Goal: Task Accomplishment & Management: Manage account settings

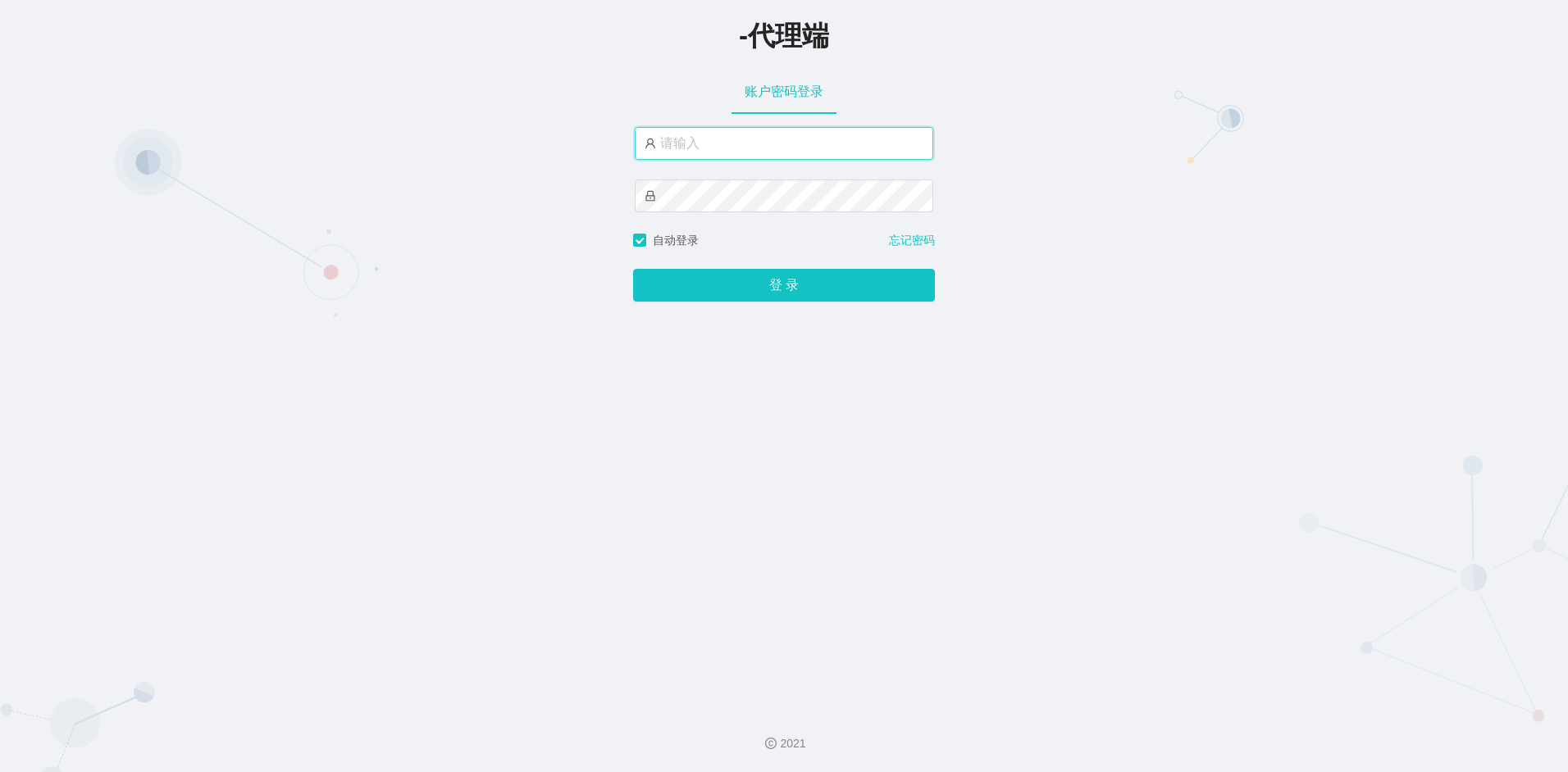
click at [691, 143] on input "text" at bounding box center [784, 143] width 298 height 33
type input "f"
type input "huihui888"
click at [633, 269] on button "登 录" at bounding box center [784, 285] width 302 height 33
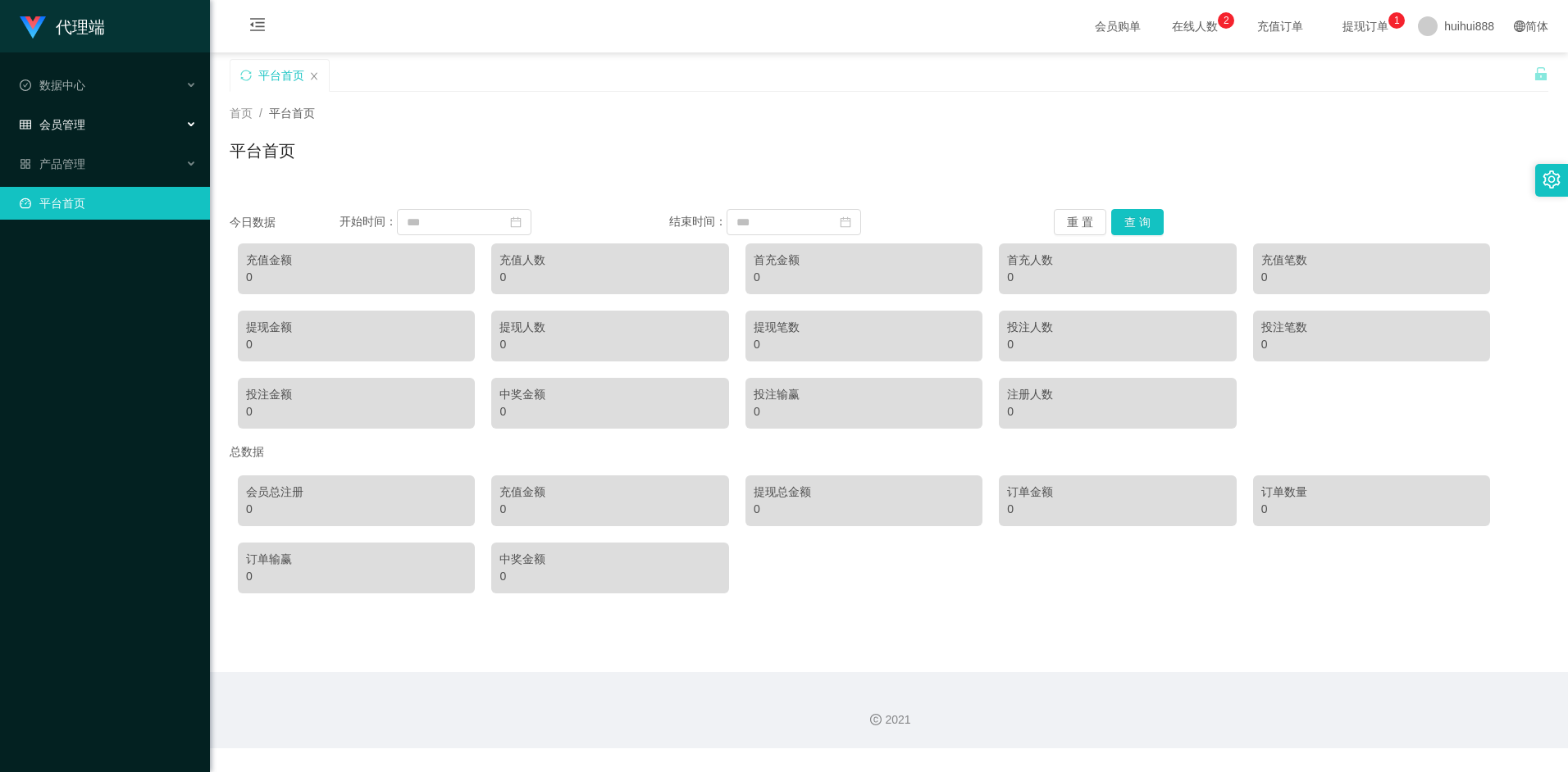
click at [120, 140] on div "会员管理" at bounding box center [105, 124] width 210 height 33
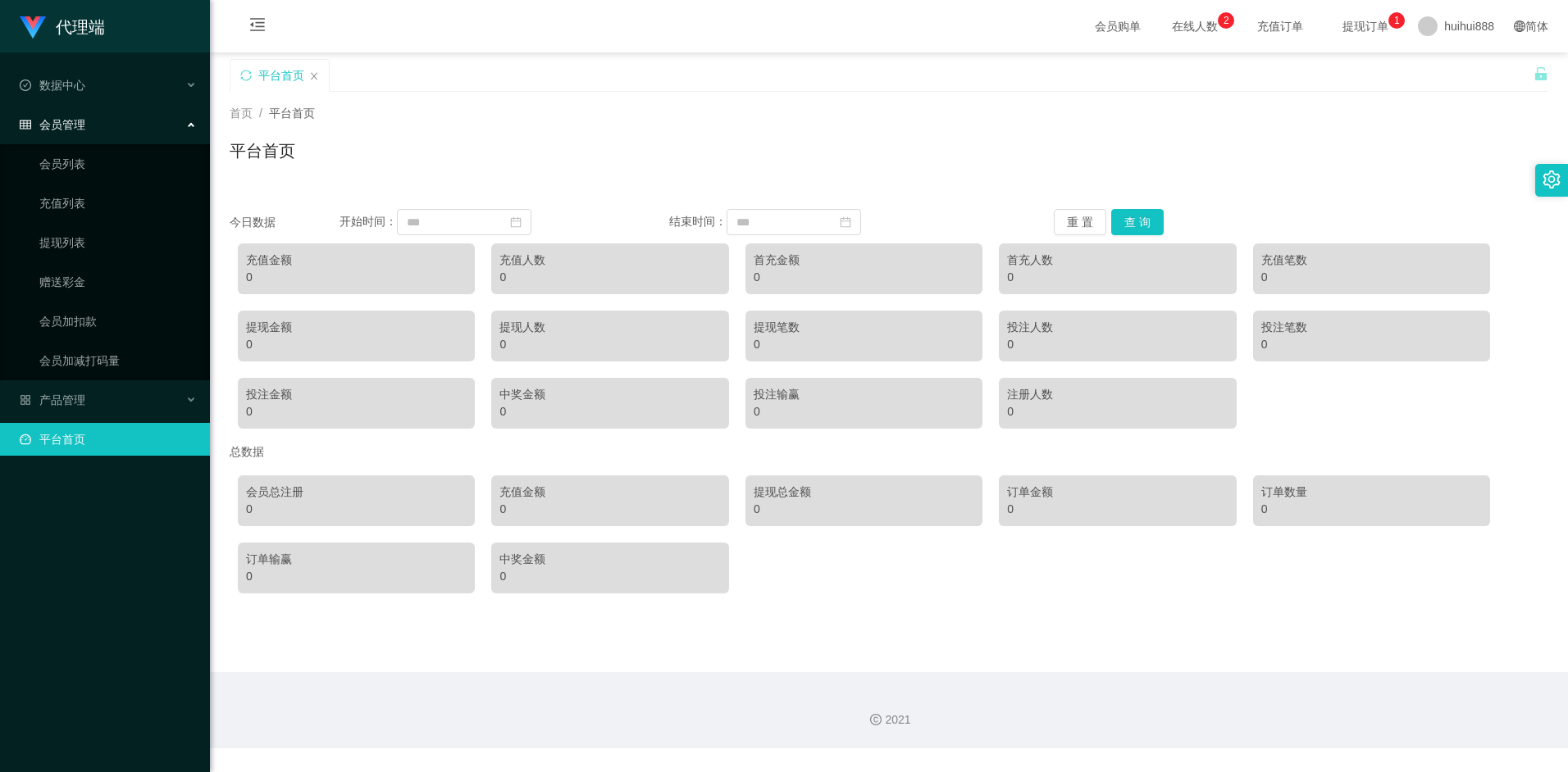
click at [104, 135] on div "会员管理" at bounding box center [105, 124] width 210 height 33
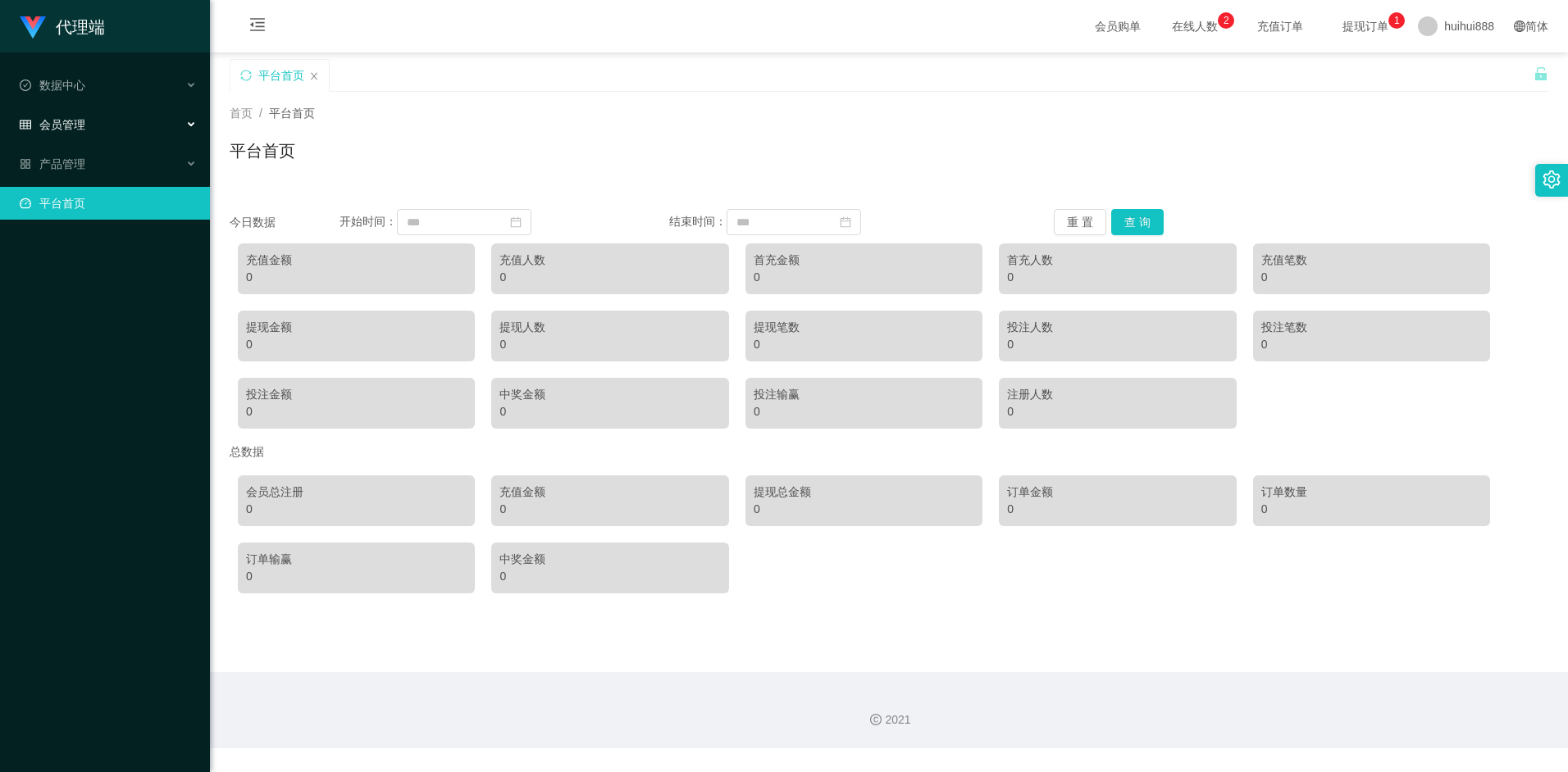
click at [87, 128] on div "会员管理" at bounding box center [105, 124] width 210 height 33
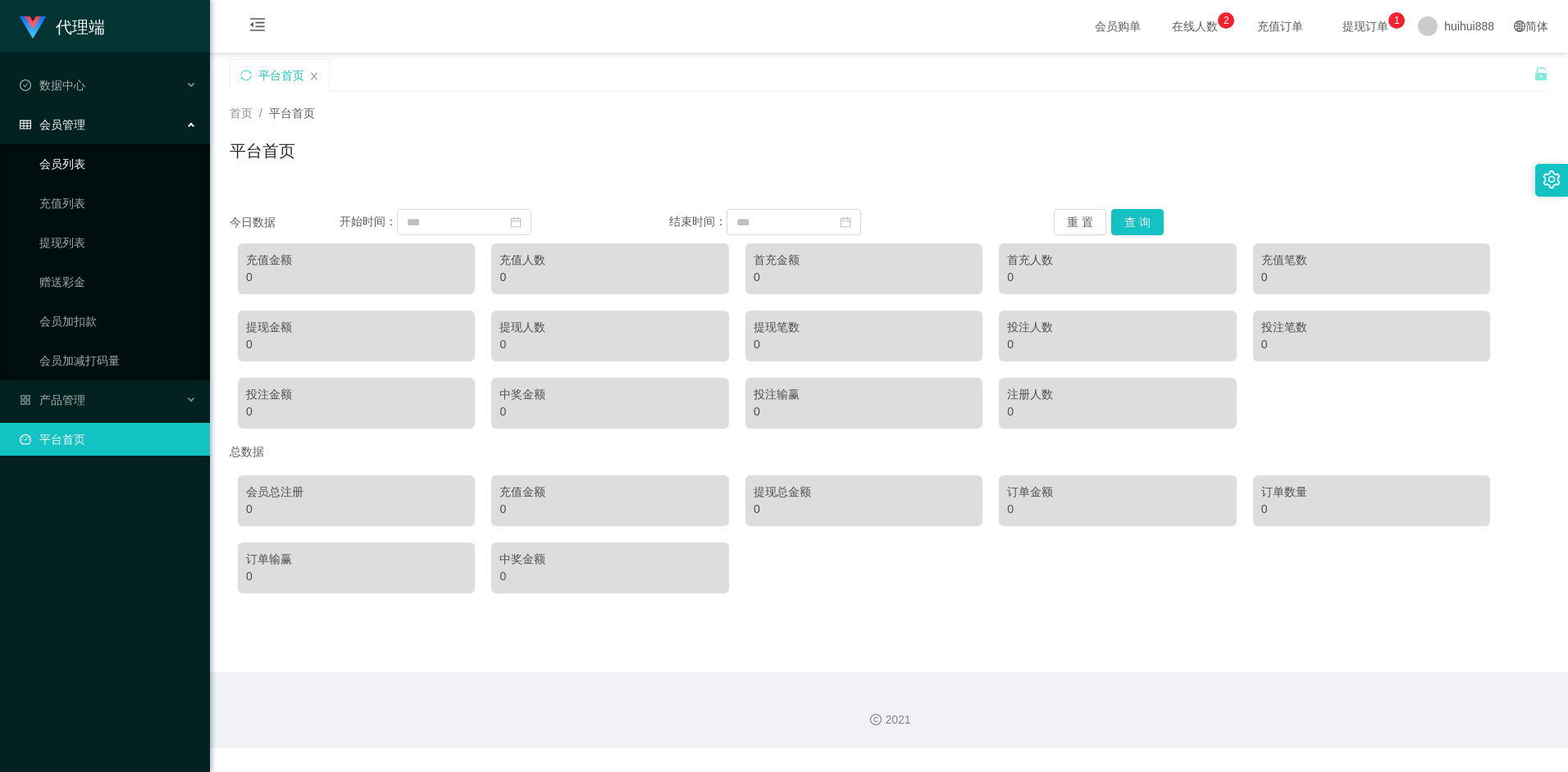
click at [85, 171] on link "会员列表" at bounding box center [118, 163] width 157 height 33
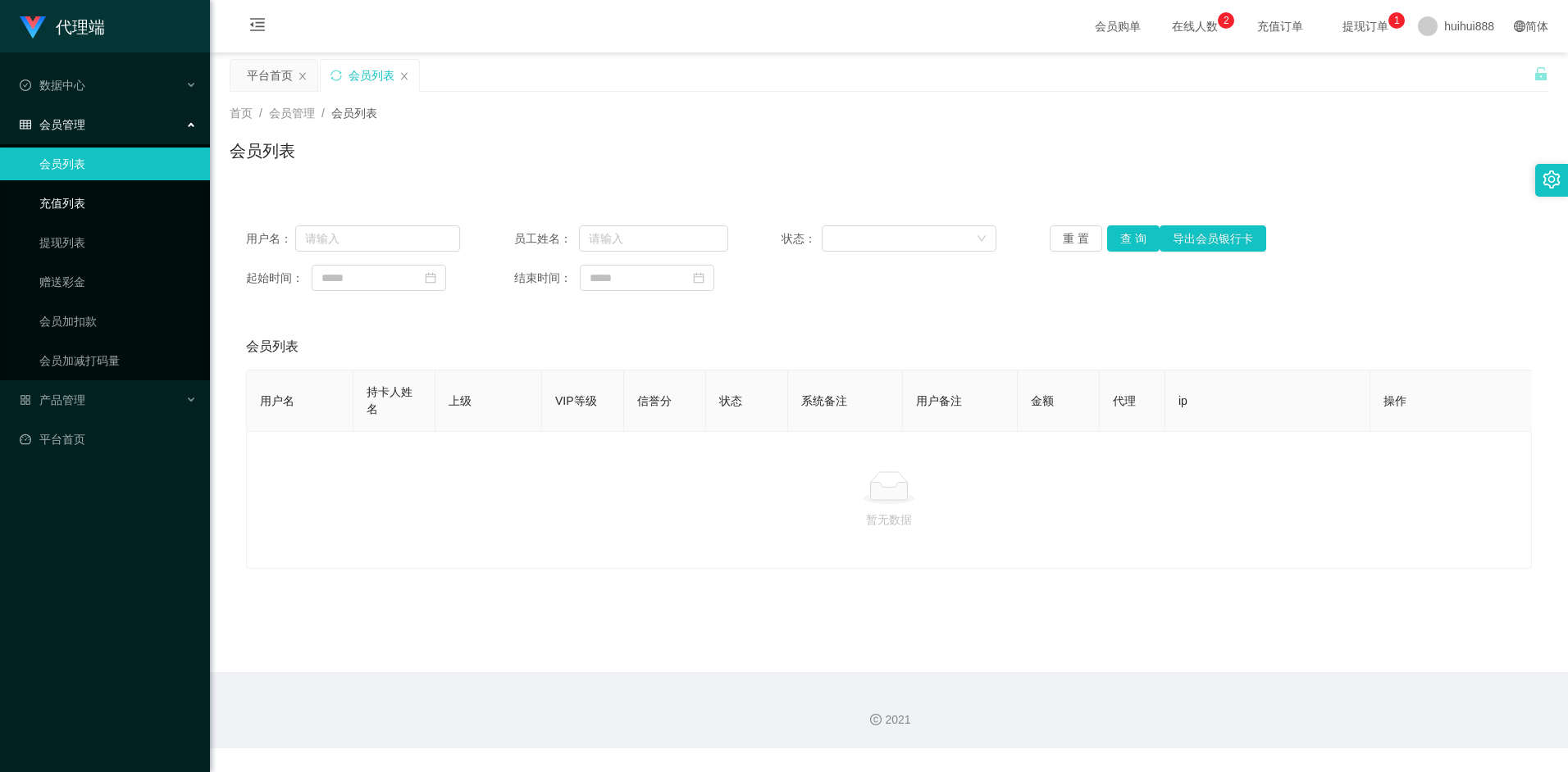
click at [70, 203] on link "充值列表" at bounding box center [118, 203] width 157 height 33
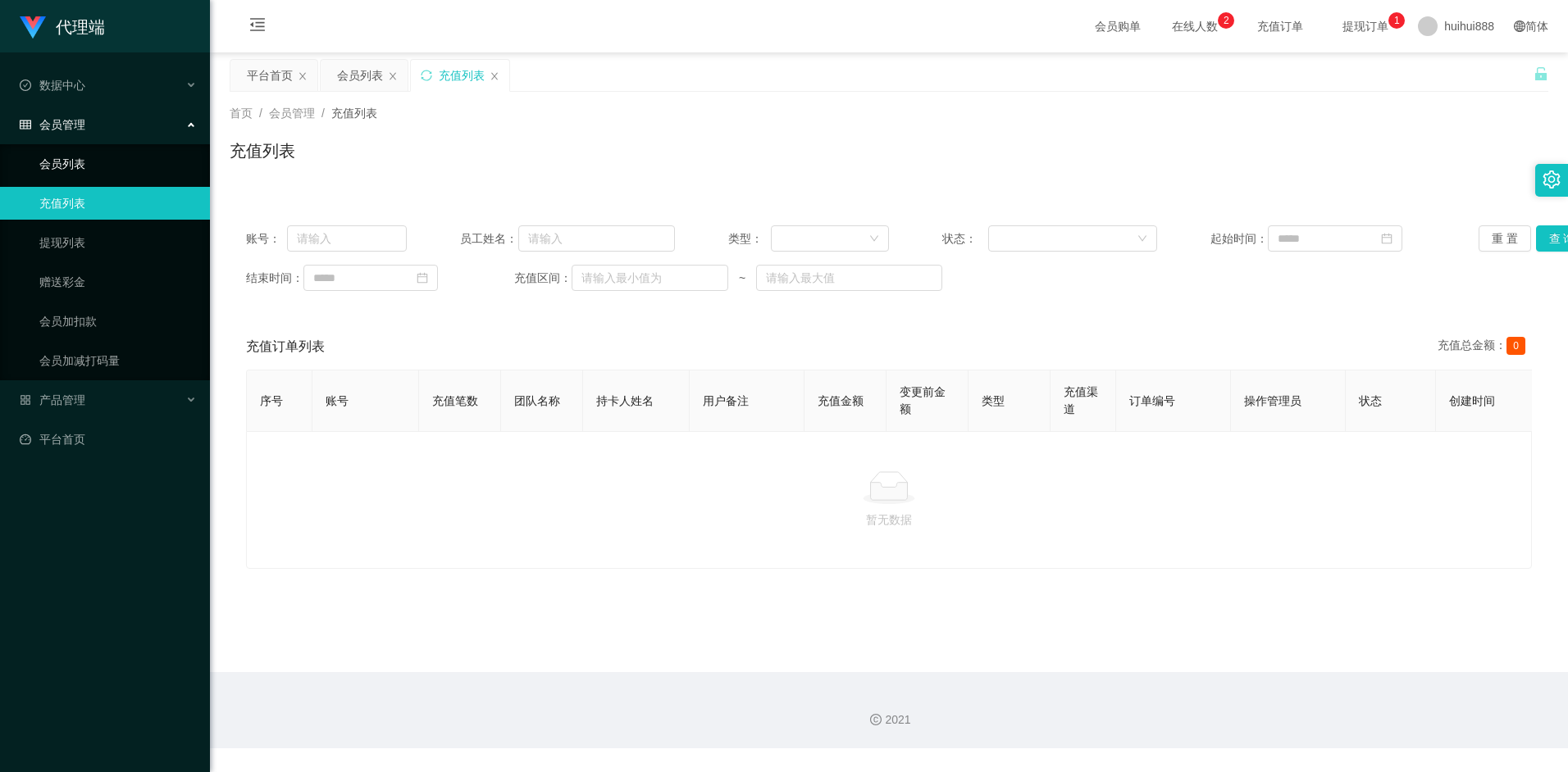
click at [77, 168] on link "会员列表" at bounding box center [118, 163] width 157 height 33
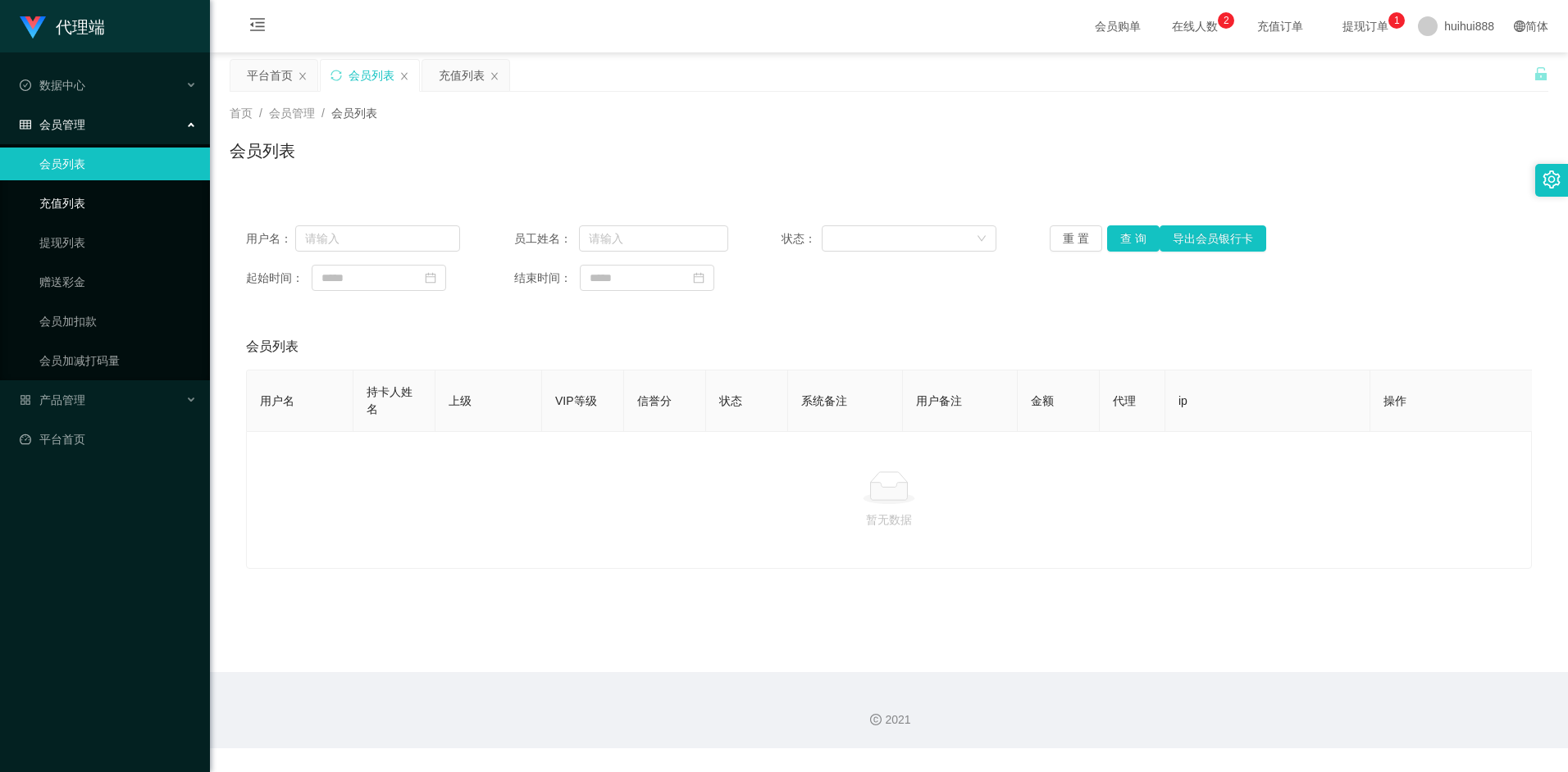
click at [72, 215] on link "充值列表" at bounding box center [118, 203] width 157 height 33
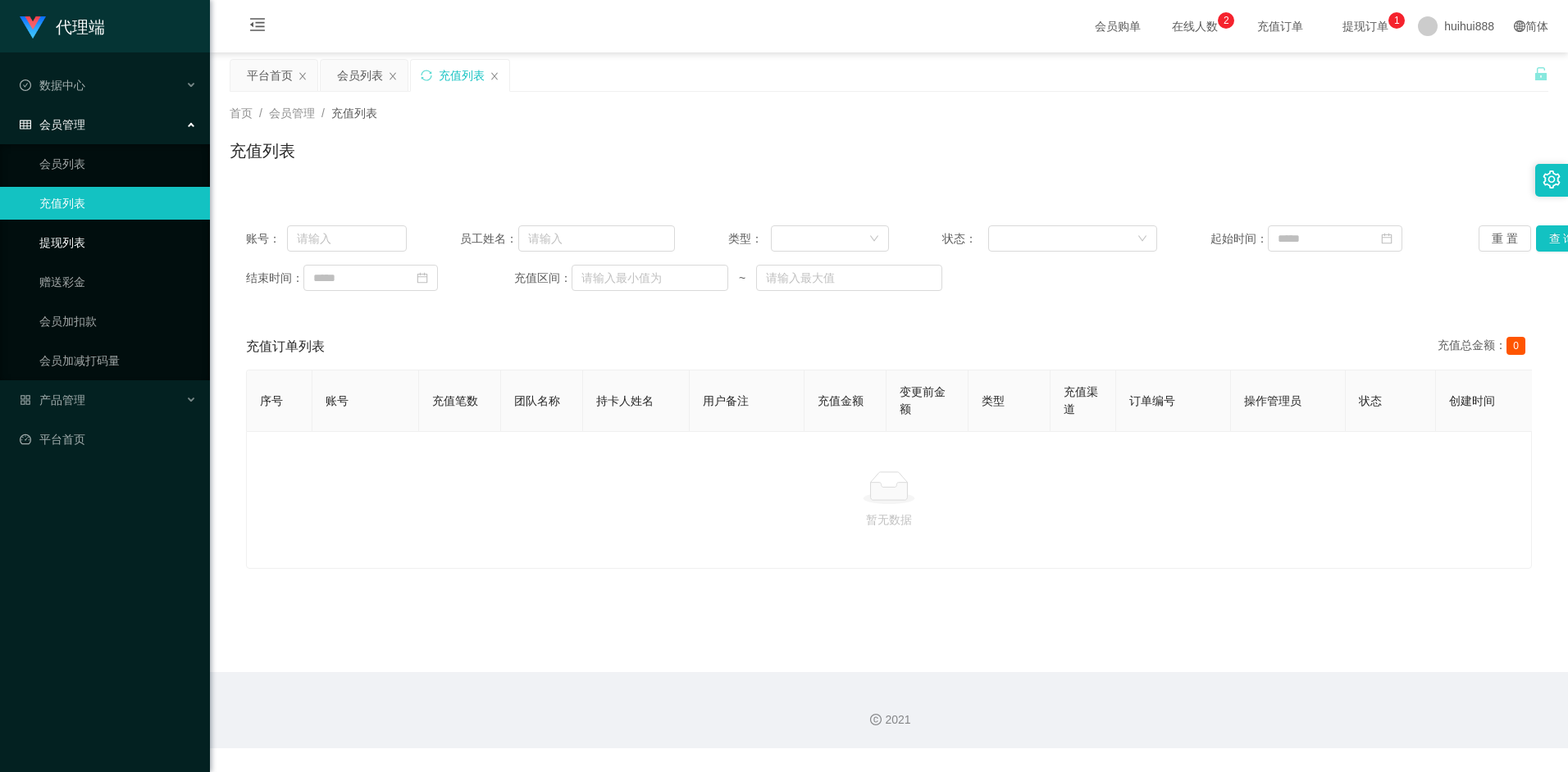
click at [60, 247] on link "提现列表" at bounding box center [118, 242] width 157 height 33
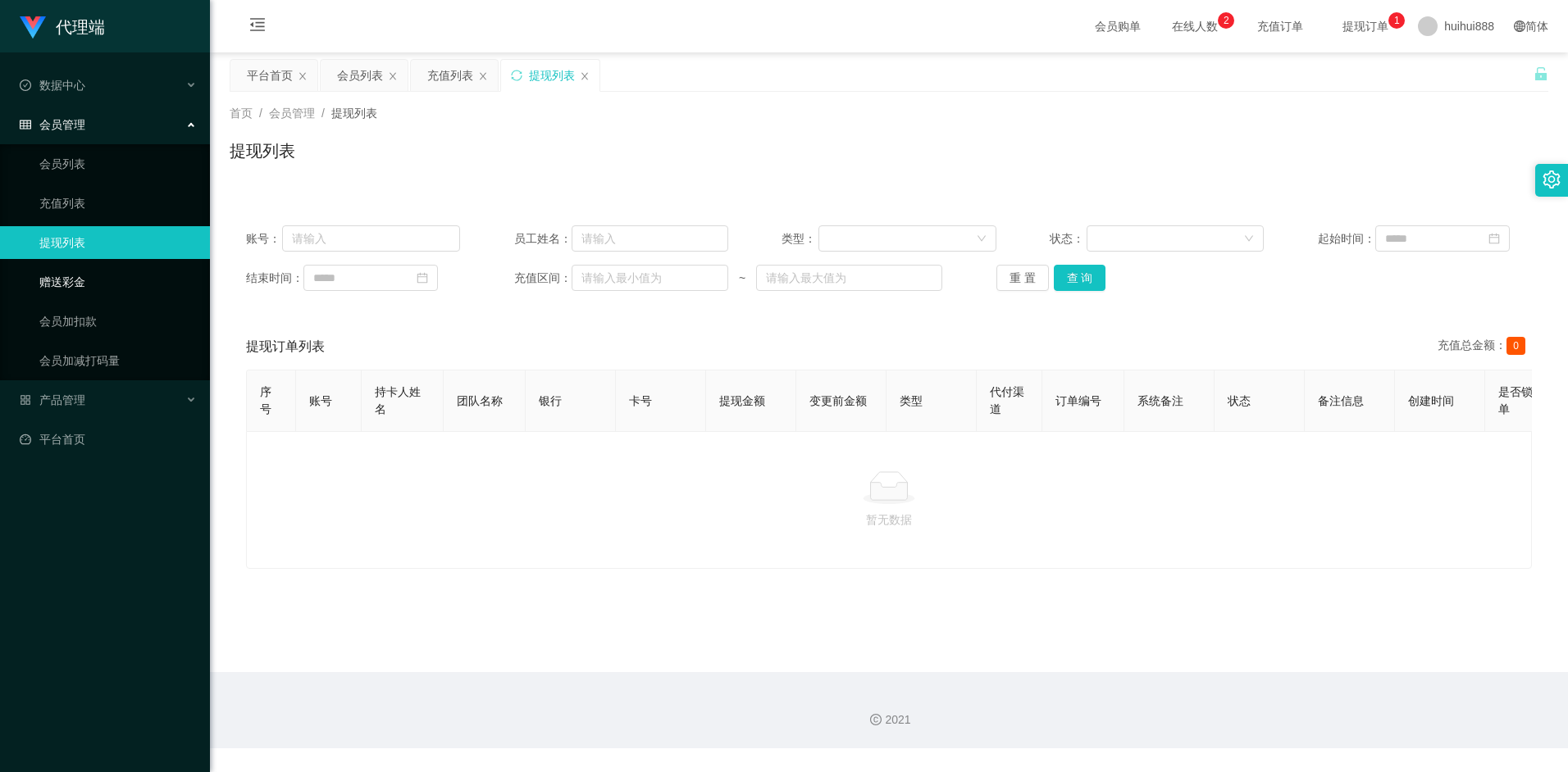
click at [54, 280] on link "赠送彩金" at bounding box center [118, 281] width 157 height 33
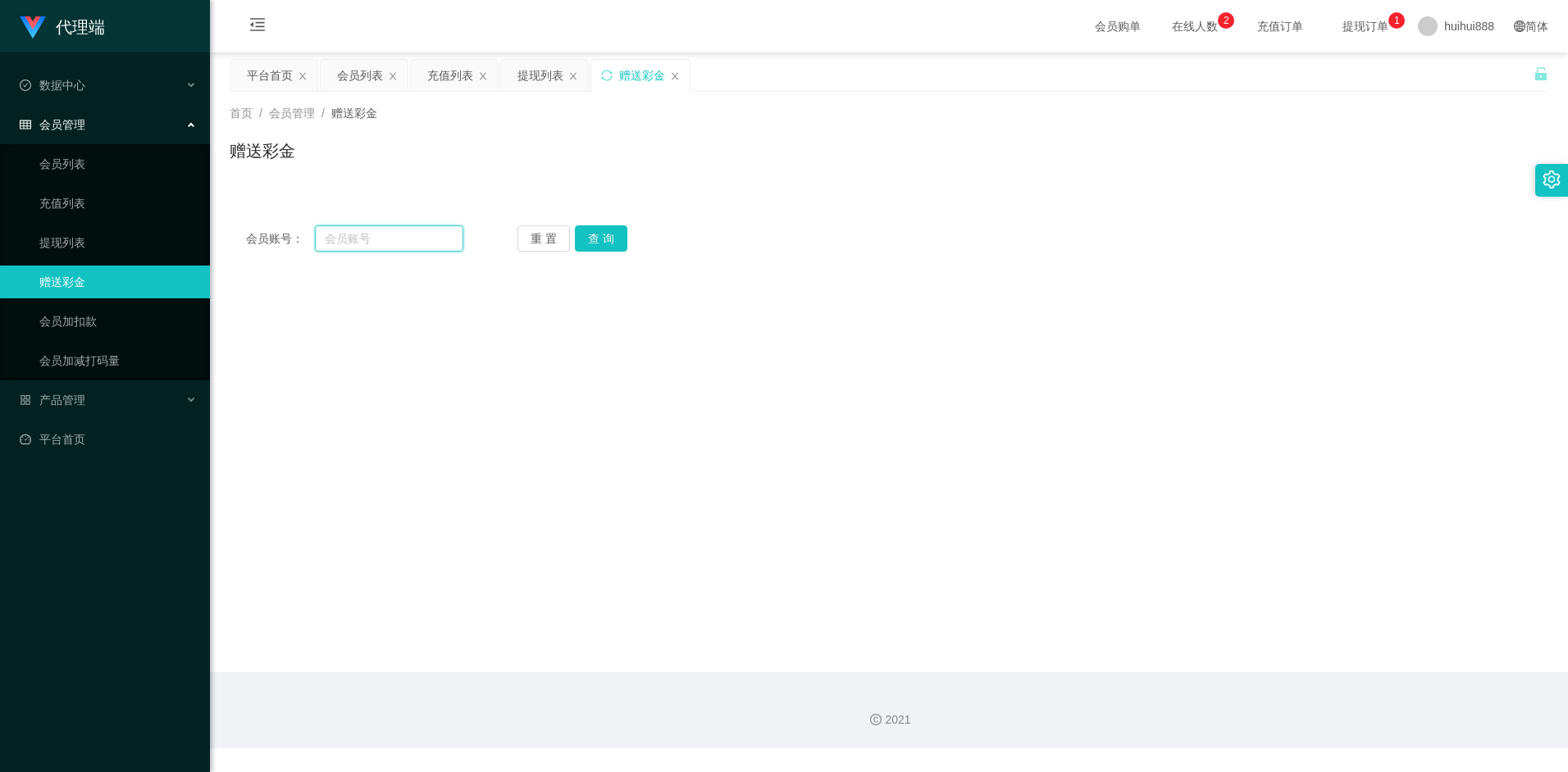
click at [352, 240] on input "text" at bounding box center [389, 238] width 147 height 26
click at [542, 80] on div "提现列表" at bounding box center [540, 75] width 46 height 31
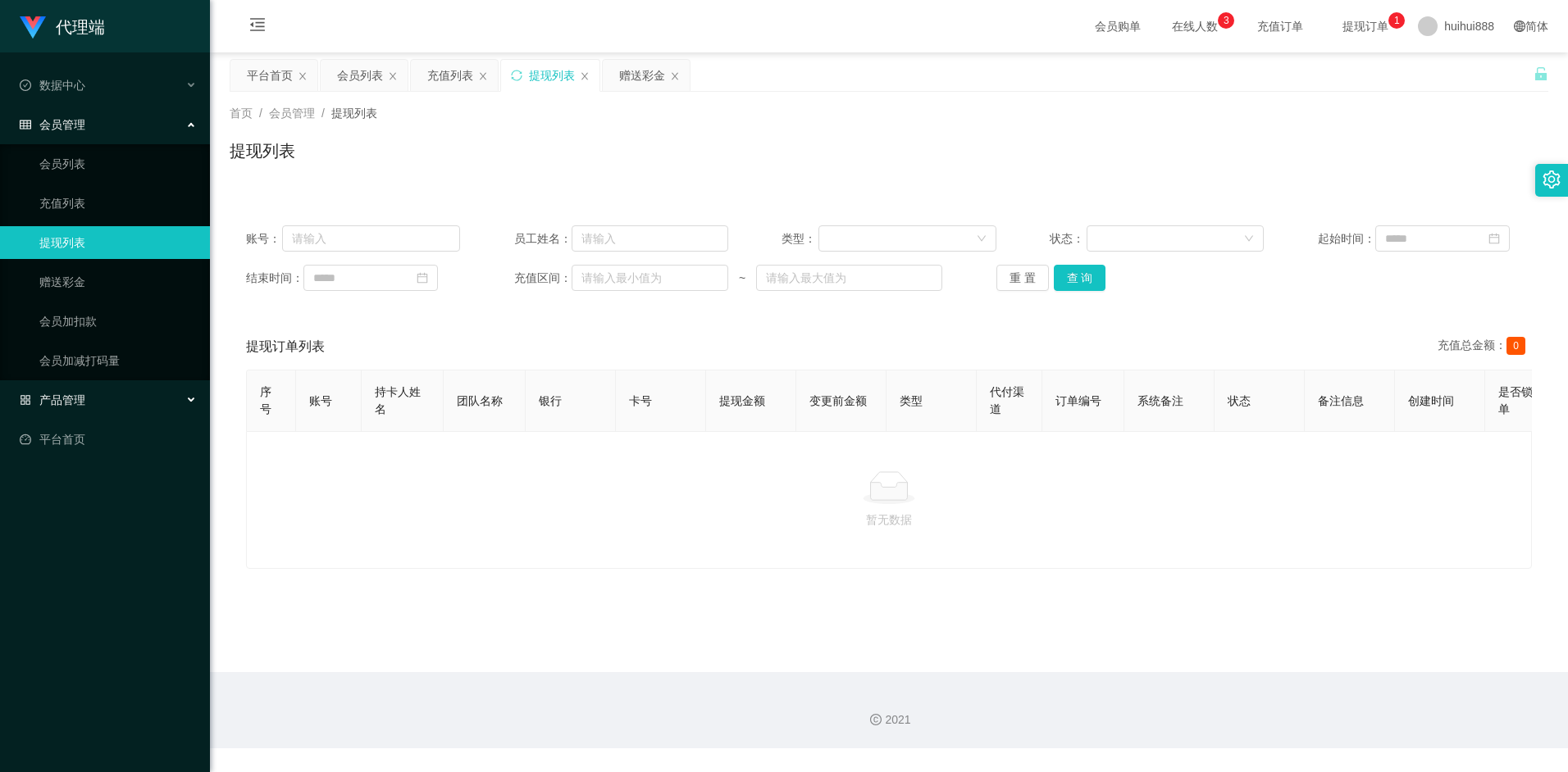
click at [66, 395] on span "产品管理" at bounding box center [52, 400] width 65 height 13
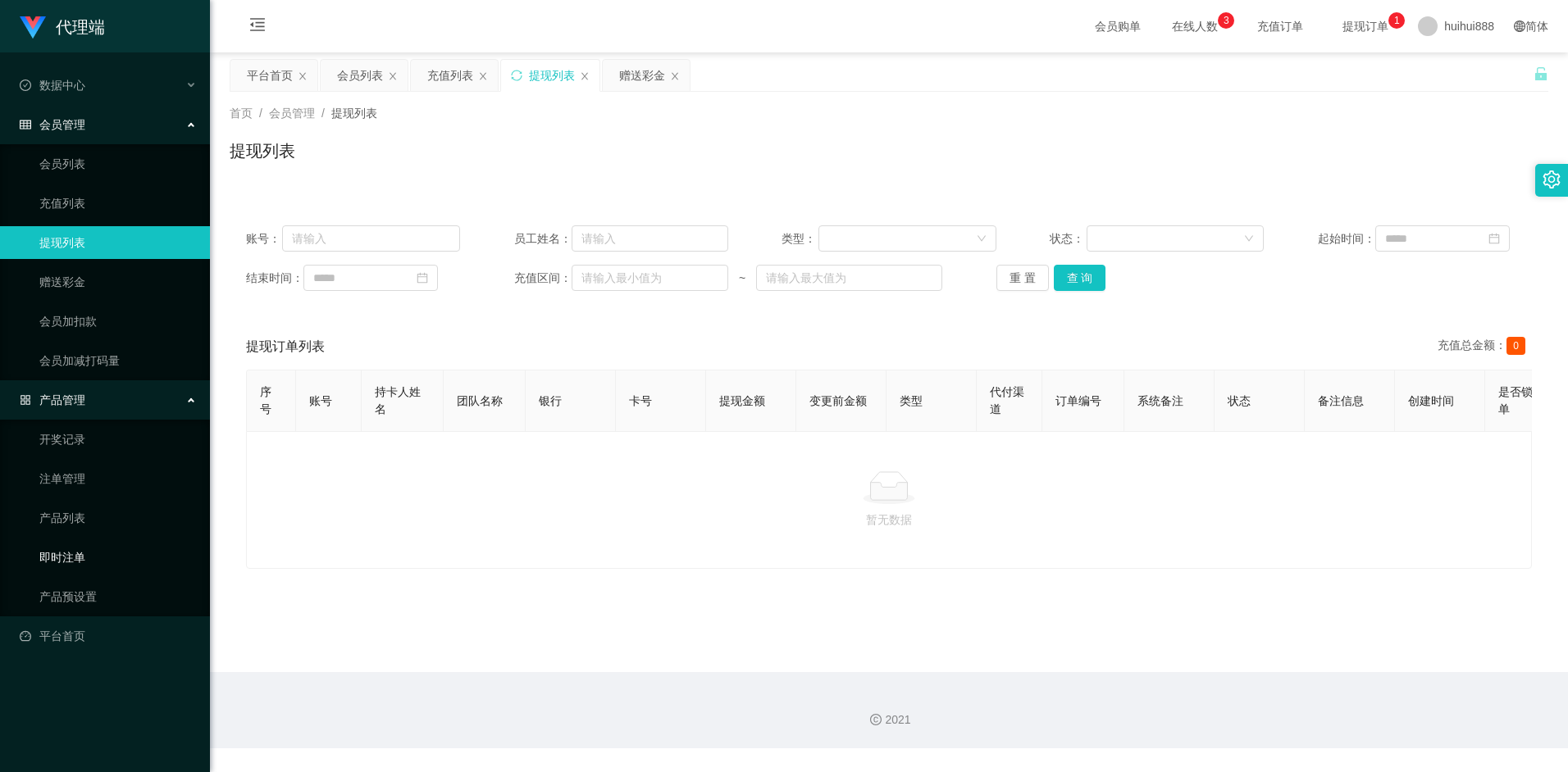
click at [81, 560] on link "即时注单" at bounding box center [118, 557] width 157 height 33
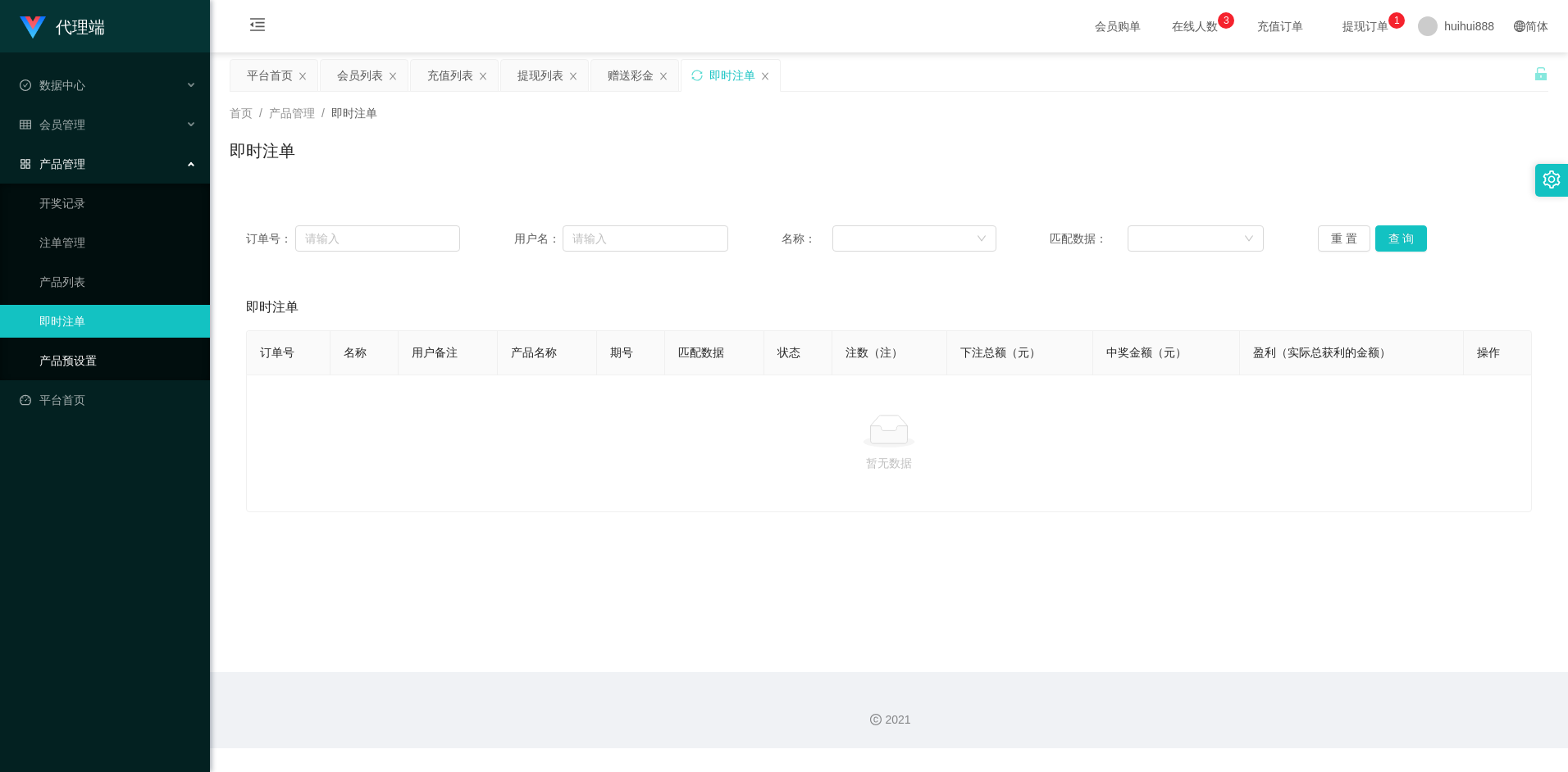
click at [73, 365] on link "产品预设置" at bounding box center [118, 360] width 157 height 33
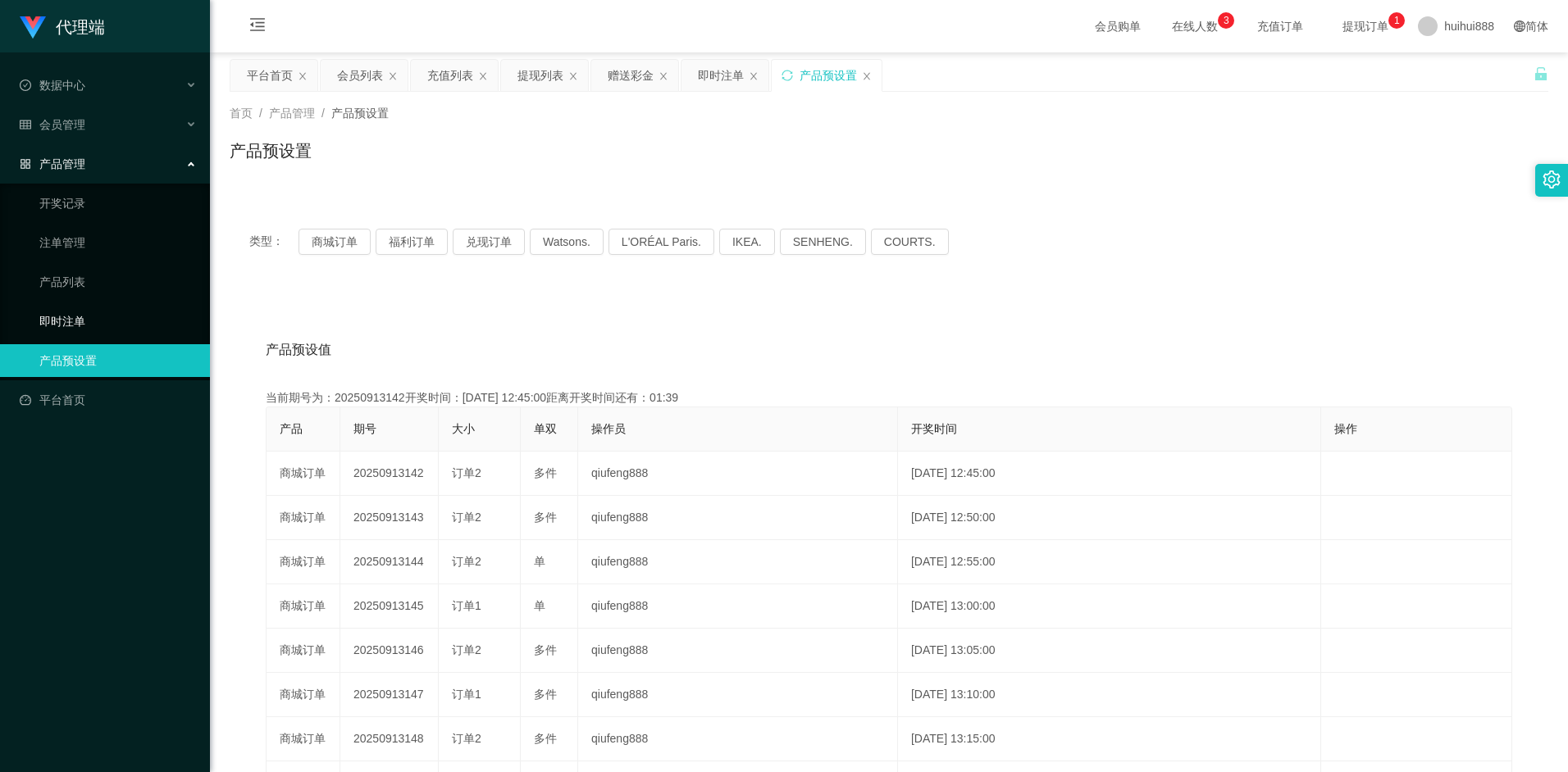
click at [84, 324] on link "即时注单" at bounding box center [118, 321] width 157 height 33
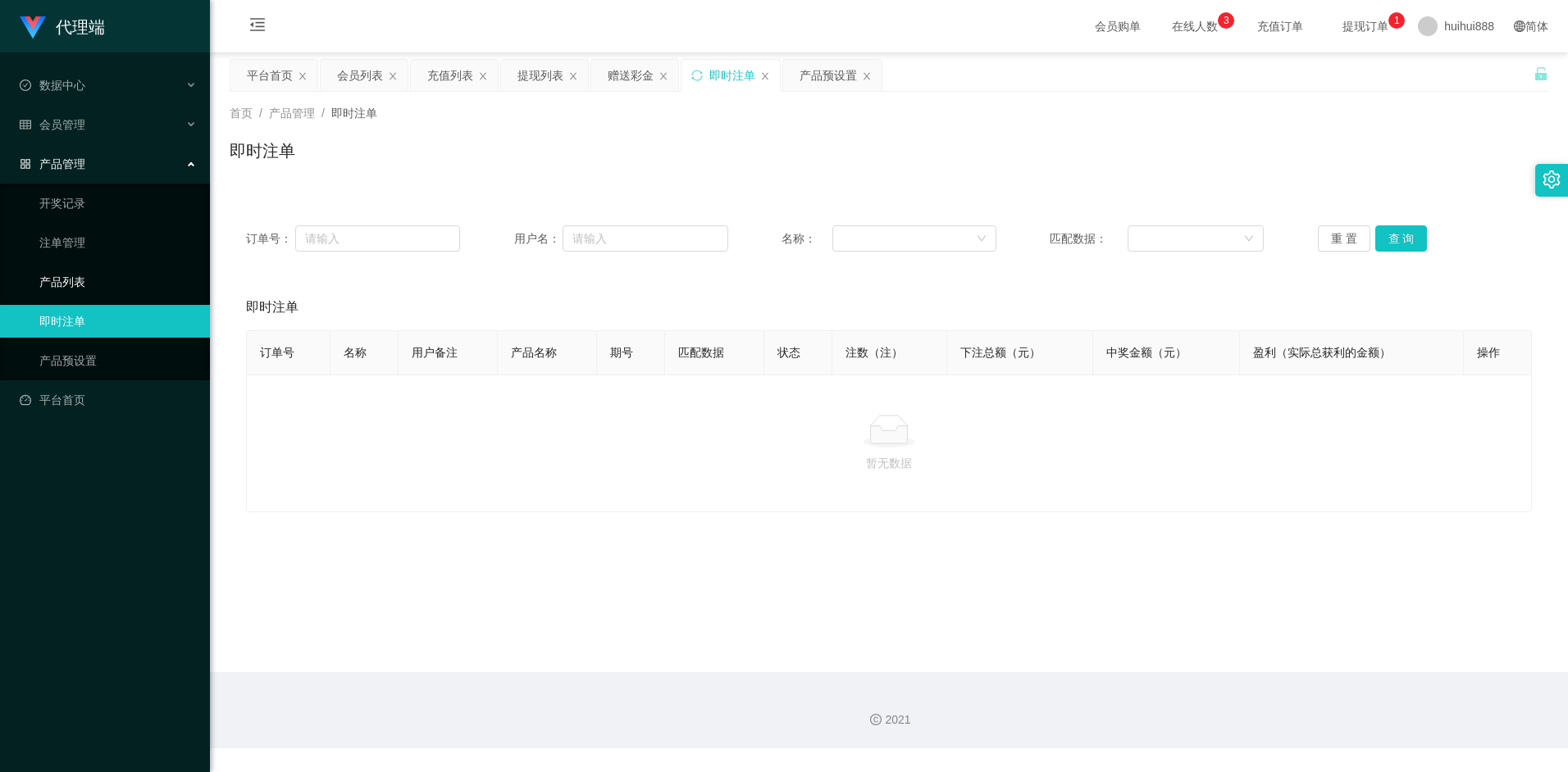
click at [85, 293] on link "产品列表" at bounding box center [118, 281] width 157 height 33
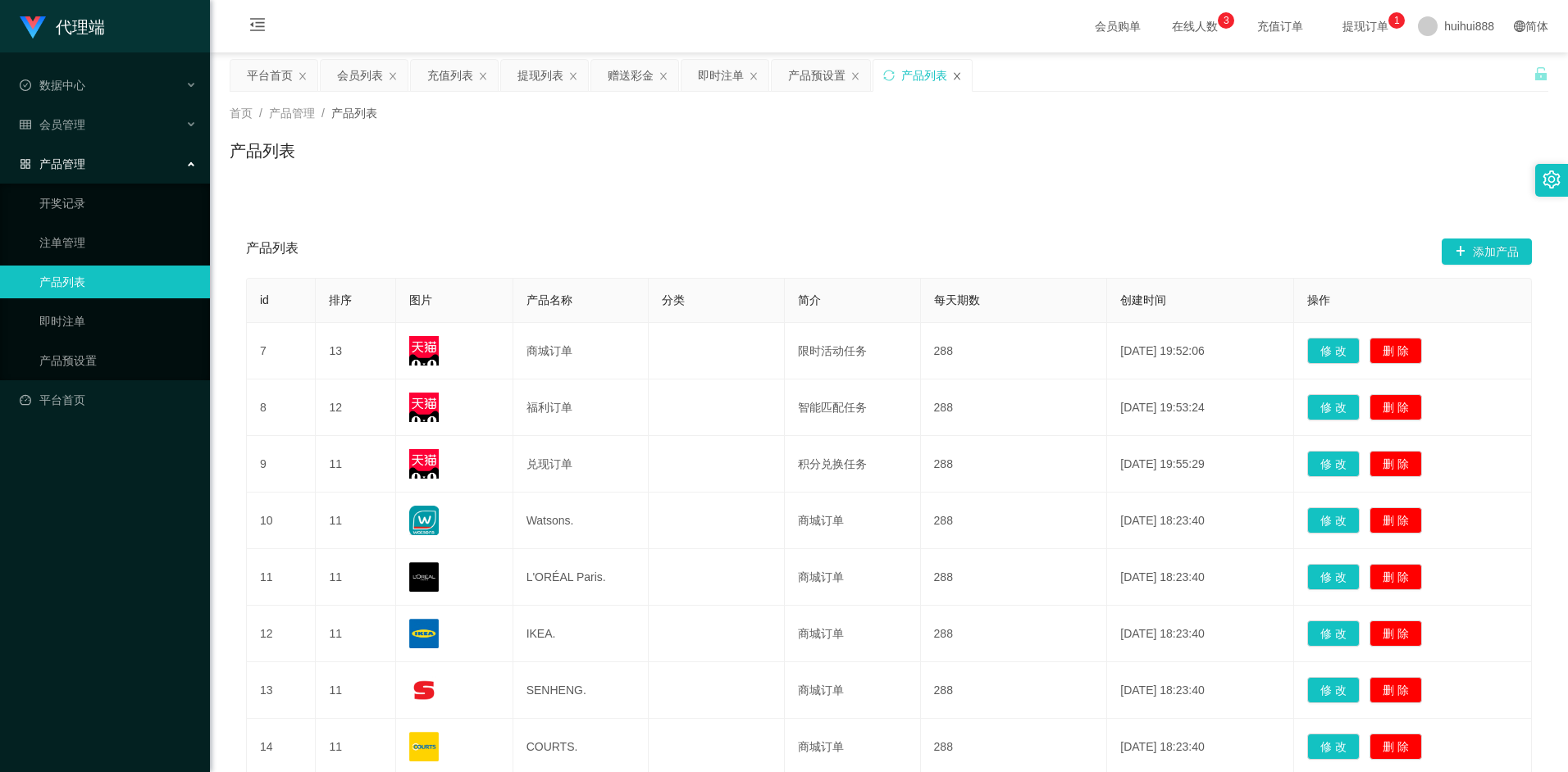
click at [956, 74] on icon "图标: close" at bounding box center [957, 75] width 7 height 8
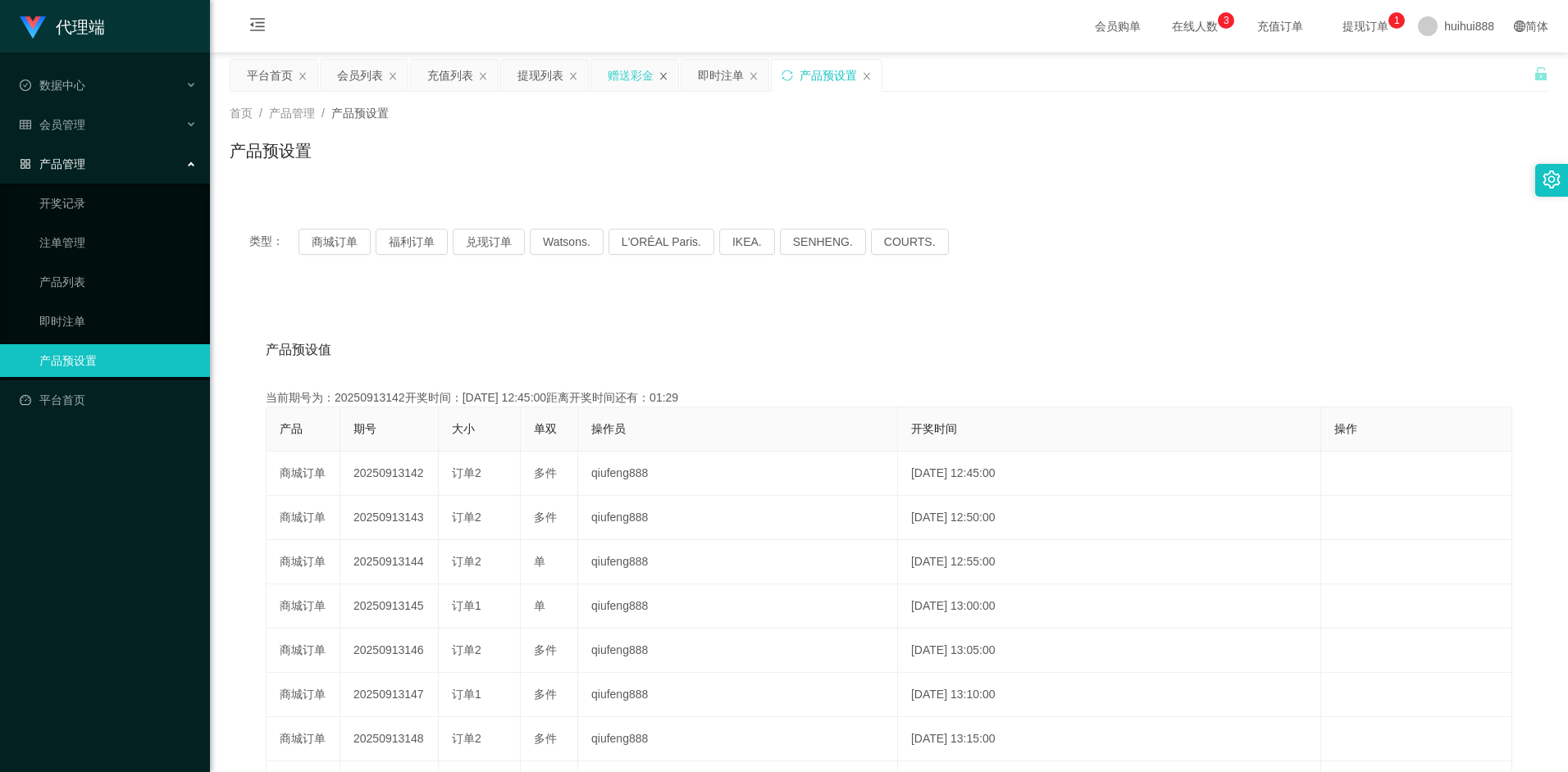
click at [662, 77] on icon "图标: close" at bounding box center [663, 76] width 10 height 10
